Goal: Transaction & Acquisition: Book appointment/travel/reservation

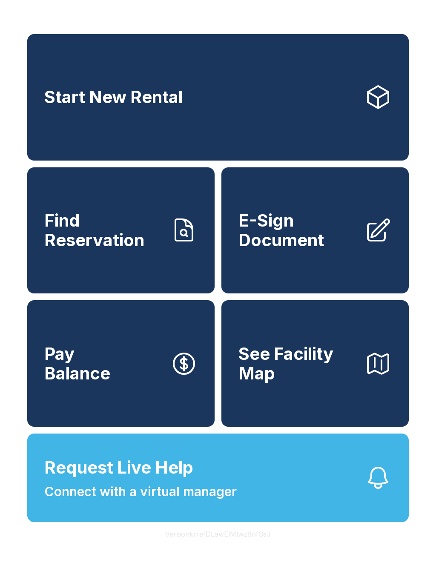
click at [374, 423] on button "See Facility Map" at bounding box center [315, 363] width 187 height 127
click at [143, 502] on span "Connect with a virtual manager" at bounding box center [140, 491] width 193 height 19
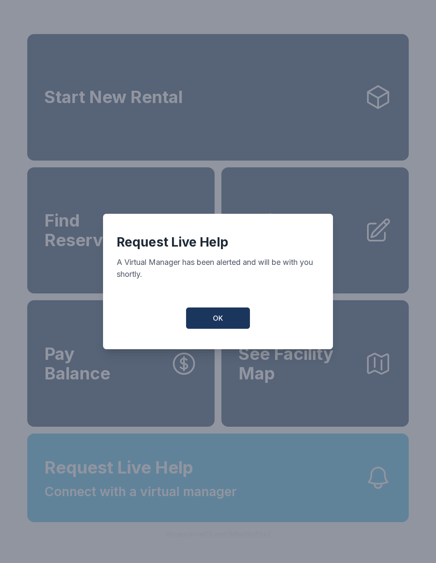
click at [232, 321] on button "OK" at bounding box center [218, 318] width 64 height 21
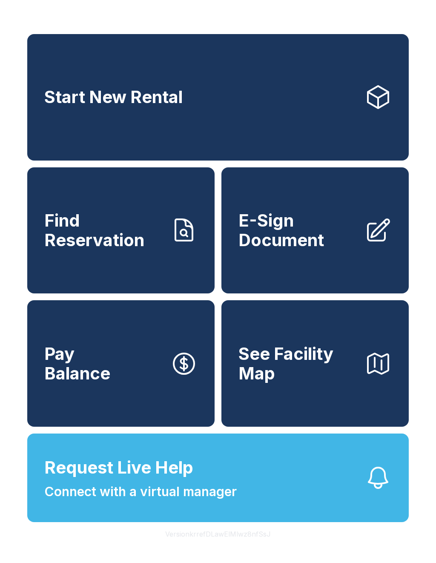
click at [222, 103] on link "Start New Rental" at bounding box center [218, 97] width 382 height 127
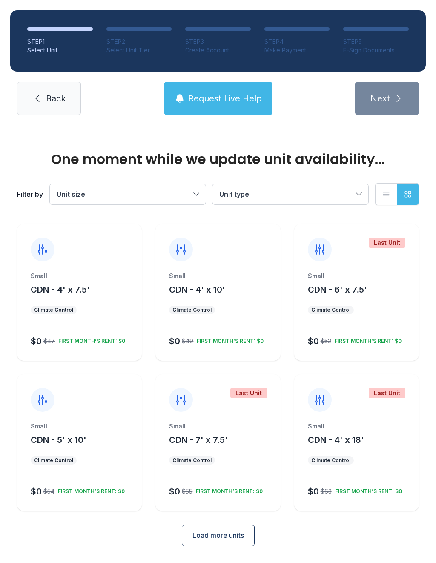
click at [136, 191] on span "Unit size" at bounding box center [124, 194] width 134 height 10
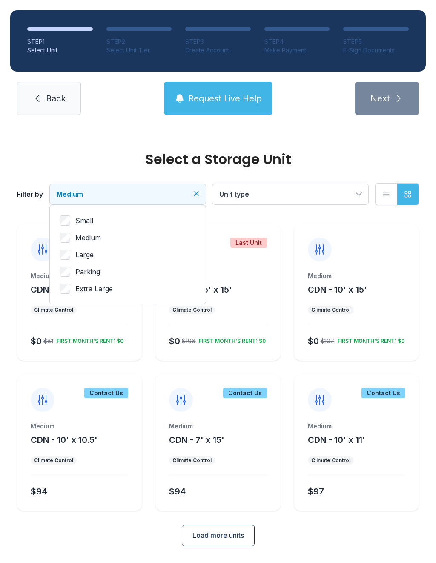
click at [317, 198] on span "Unit type" at bounding box center [286, 194] width 134 height 10
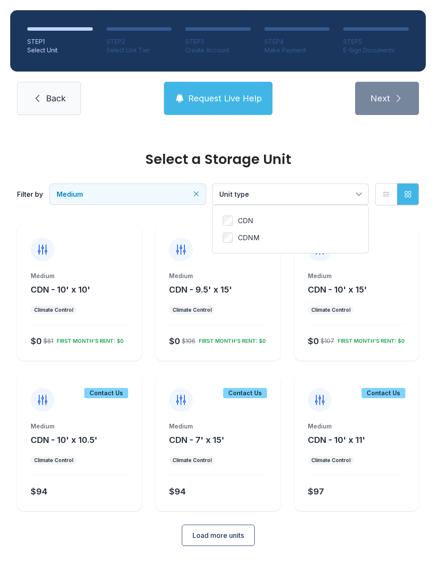
click at [365, 188] on button "Unit type" at bounding box center [291, 194] width 156 height 20
click at [351, 193] on span "Unit type" at bounding box center [286, 194] width 134 height 10
click at [356, 193] on icon "Clear filters" at bounding box center [359, 194] width 9 height 9
click at [236, 530] on button "Load more units" at bounding box center [218, 535] width 73 height 21
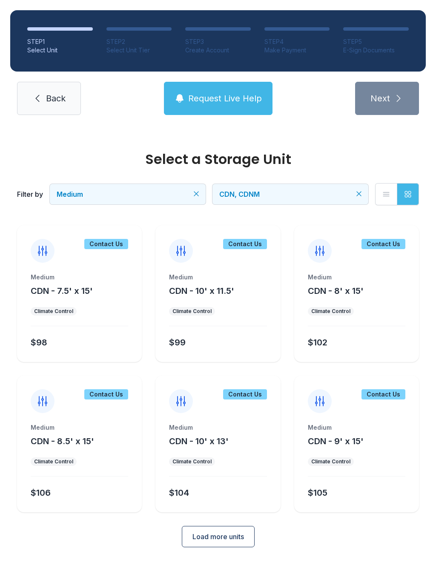
scroll to position [299, 0]
click at [239, 536] on span "Load more units" at bounding box center [219, 537] width 52 height 10
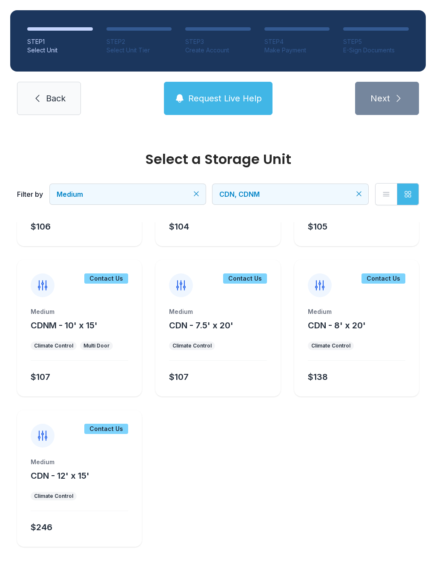
scroll to position [565, 0]
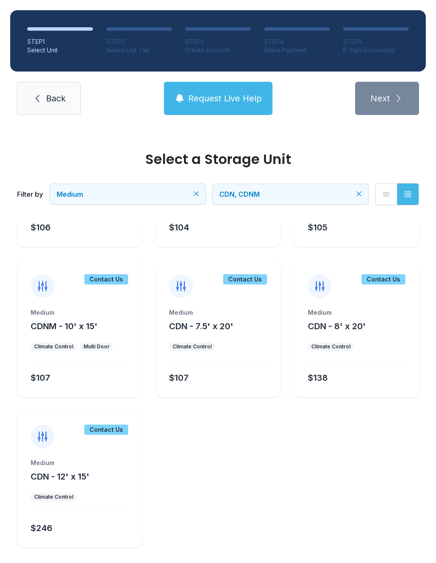
click at [292, 190] on span "CDN, CDNM" at bounding box center [286, 194] width 134 height 10
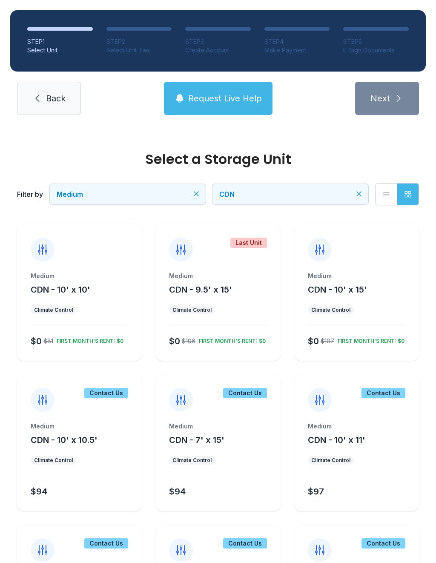
scroll to position [0, 0]
click at [93, 281] on div "Medium CDN - 10' x 10'" at bounding box center [80, 284] width 98 height 24
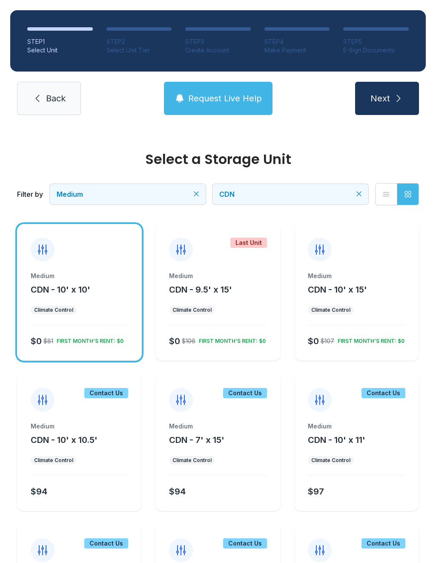
click at [387, 99] on span "Next" at bounding box center [381, 98] width 20 height 12
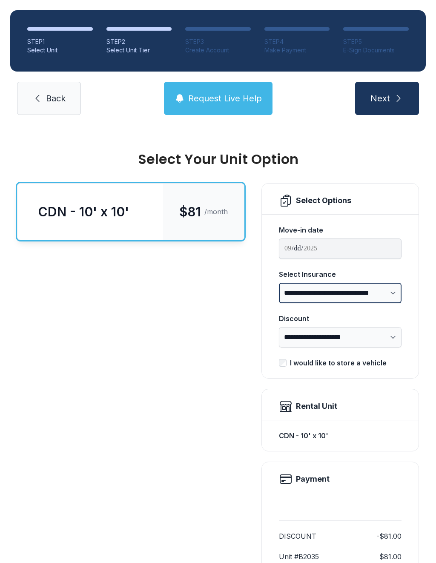
click at [391, 291] on select "**********" at bounding box center [340, 293] width 123 height 20
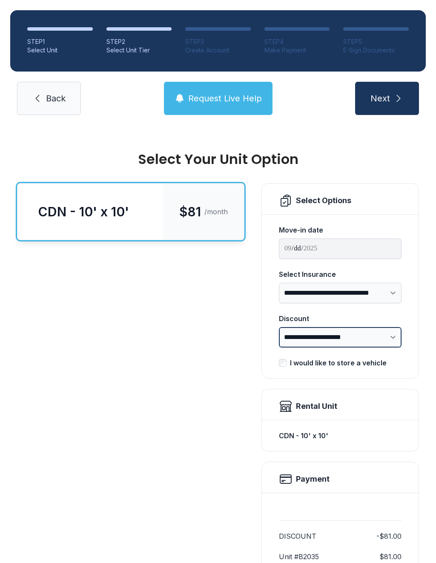
click at [375, 339] on select "**********" at bounding box center [340, 337] width 123 height 20
click at [386, 332] on select "**********" at bounding box center [340, 337] width 123 height 20
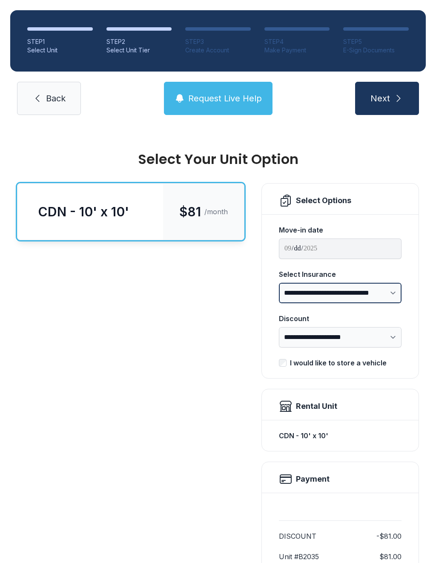
click at [386, 291] on select "**********" at bounding box center [340, 293] width 123 height 20
click at [377, 294] on select "**********" at bounding box center [340, 293] width 123 height 20
click at [389, 101] on span "Next" at bounding box center [381, 98] width 20 height 12
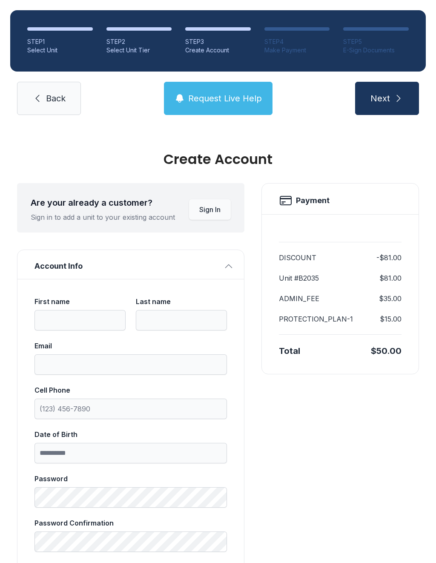
click at [216, 208] on span "Sign In" at bounding box center [209, 210] width 21 height 10
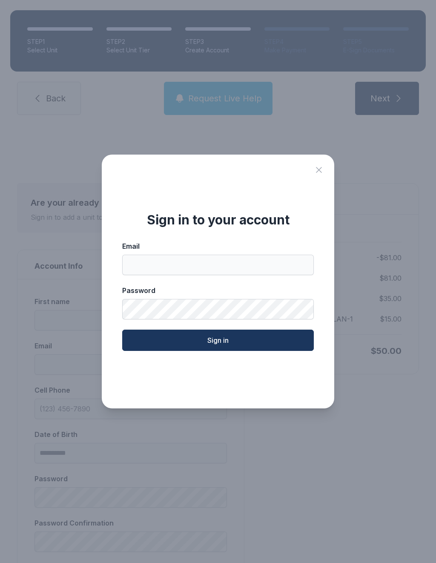
click at [323, 170] on icon "Close sign in modal" at bounding box center [319, 170] width 10 height 10
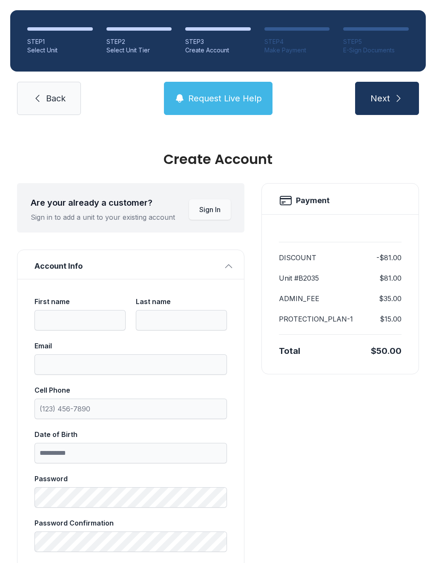
click at [239, 97] on span "Request Live Help" at bounding box center [225, 98] width 74 height 12
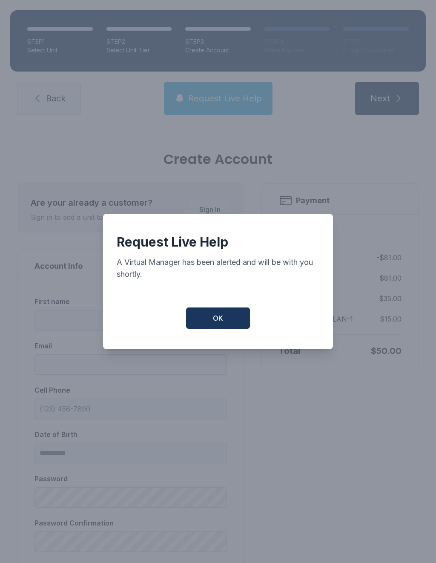
click at [243, 319] on button "OK" at bounding box center [218, 318] width 64 height 21
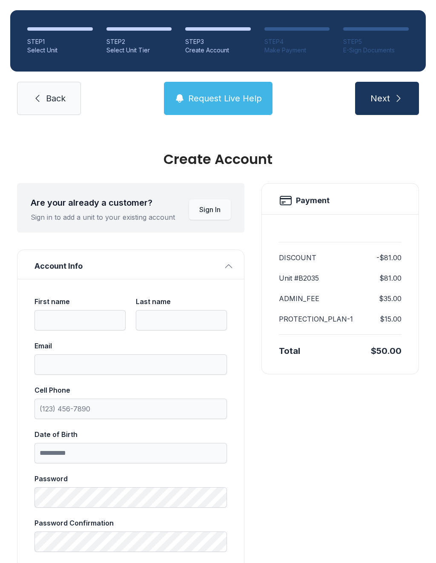
click at [66, 105] on link "Back" at bounding box center [49, 98] width 64 height 33
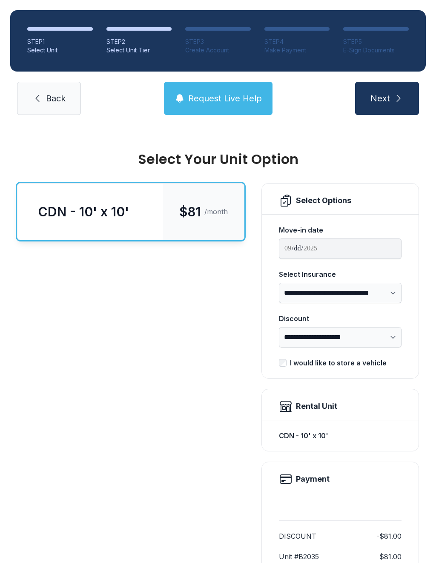
click at [388, 109] on button "Next" at bounding box center [387, 98] width 64 height 33
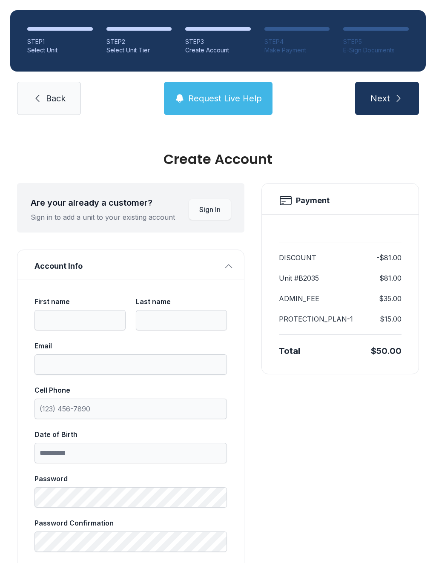
click at [391, 90] on button "Next" at bounding box center [387, 98] width 64 height 33
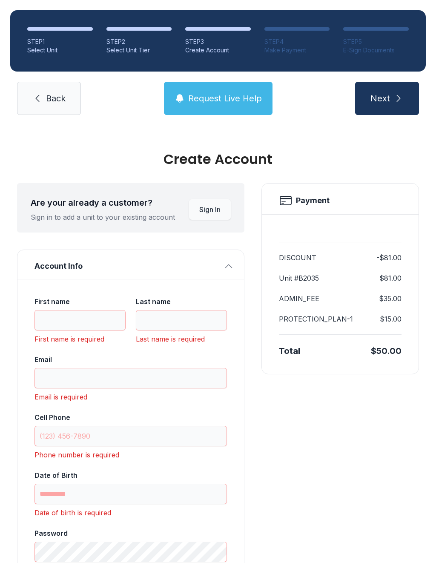
click at [55, 101] on span "Back" at bounding box center [56, 98] width 20 height 12
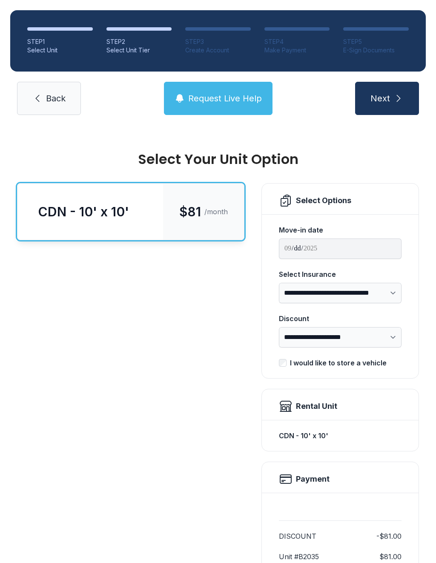
click at [41, 98] on icon at bounding box center [37, 98] width 10 height 10
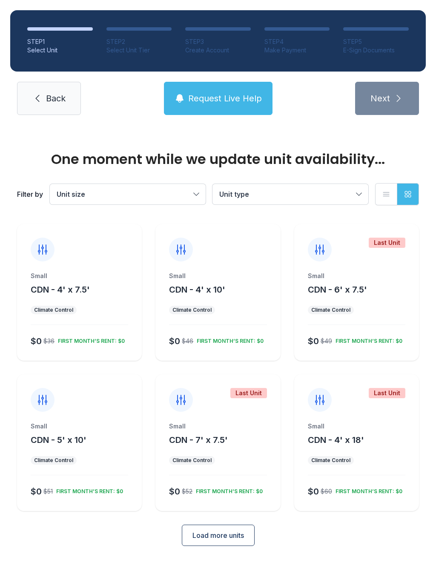
click at [43, 100] on link "Back" at bounding box center [49, 98] width 64 height 33
